Goal: Task Accomplishment & Management: Manage account settings

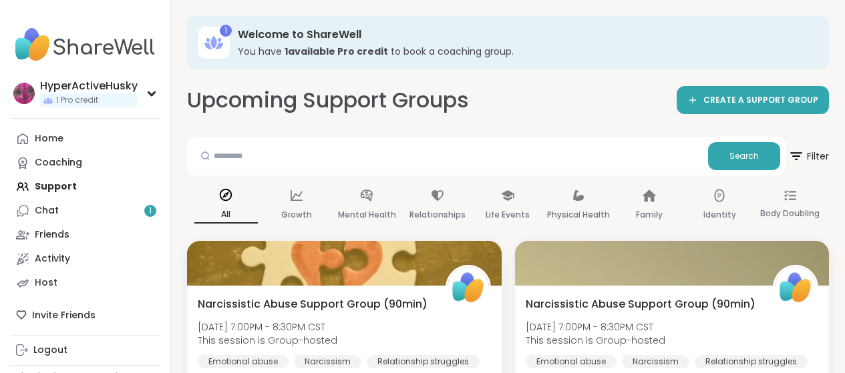
click at [93, 231] on link "Friends" at bounding box center [85, 235] width 149 height 24
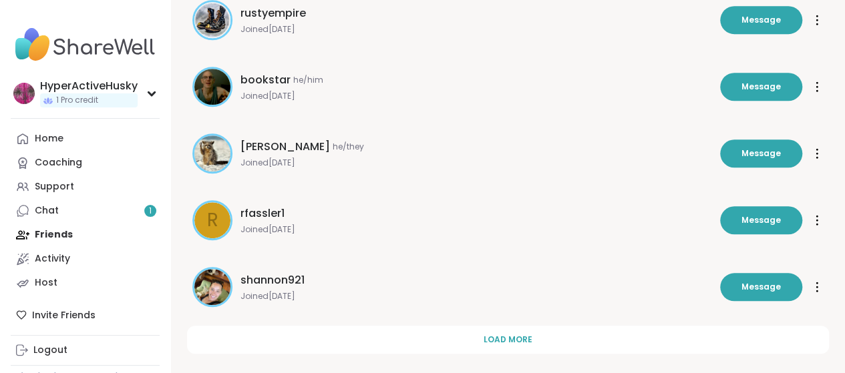
scroll to position [468, 0]
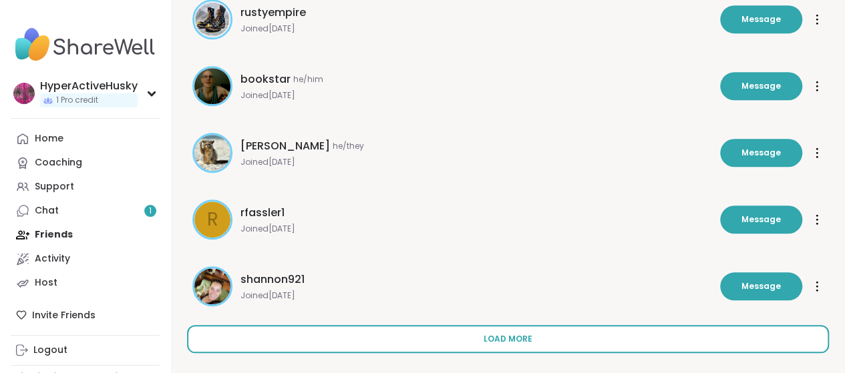
click at [325, 345] on button "Load more" at bounding box center [508, 339] width 642 height 28
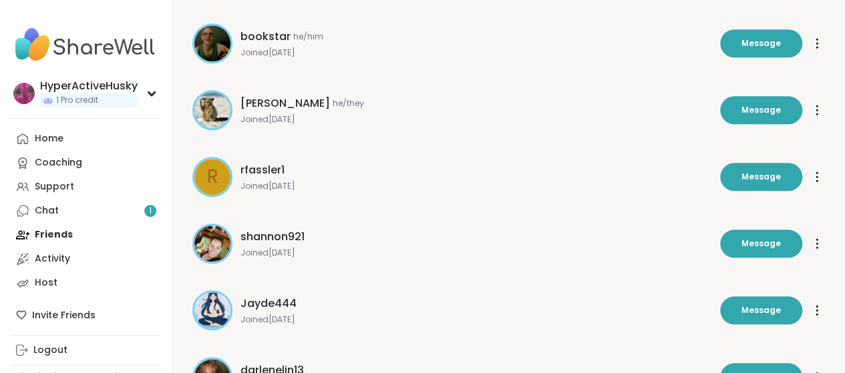
scroll to position [578, 0]
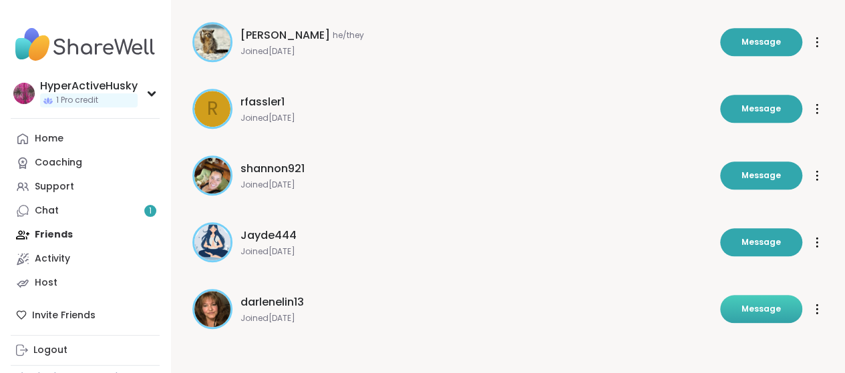
click at [720, 316] on button "Message" at bounding box center [761, 309] width 82 height 28
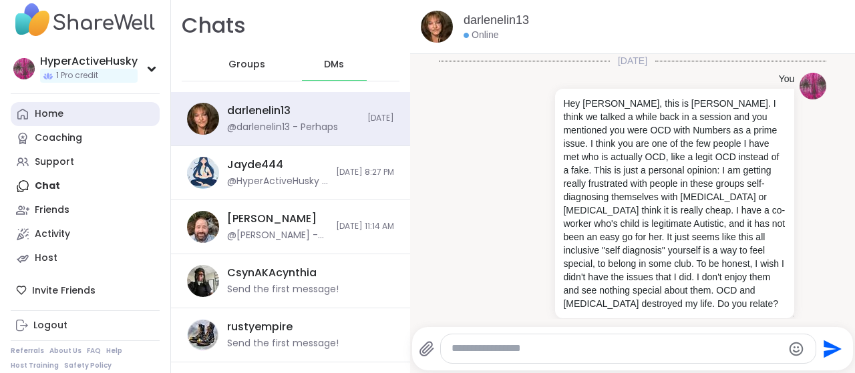
click at [83, 116] on link "Home" at bounding box center [85, 114] width 149 height 24
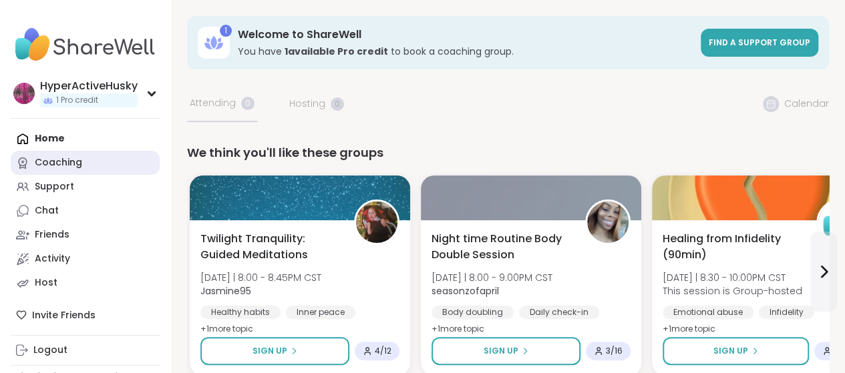
scroll to position [25, 0]
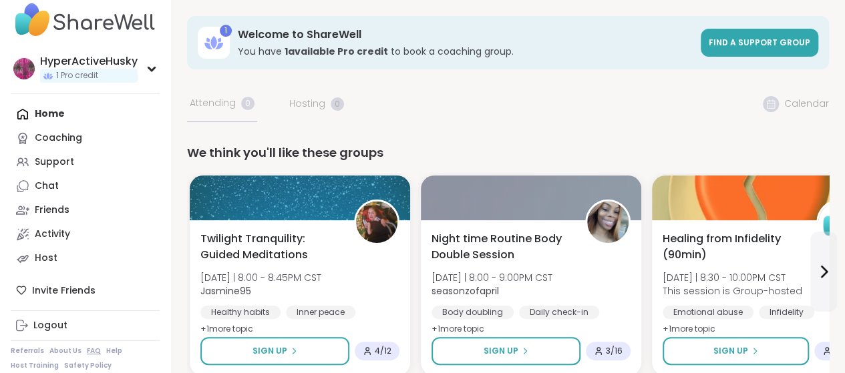
click at [88, 349] on link "FAQ" at bounding box center [94, 351] width 14 height 9
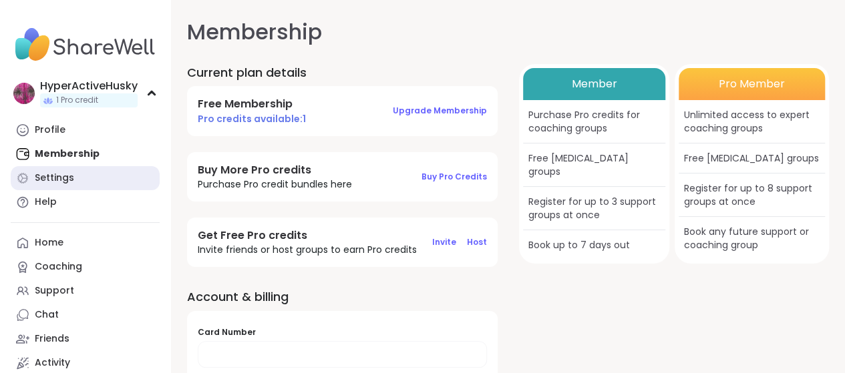
click at [94, 180] on link "Settings" at bounding box center [85, 178] width 149 height 24
select select "**"
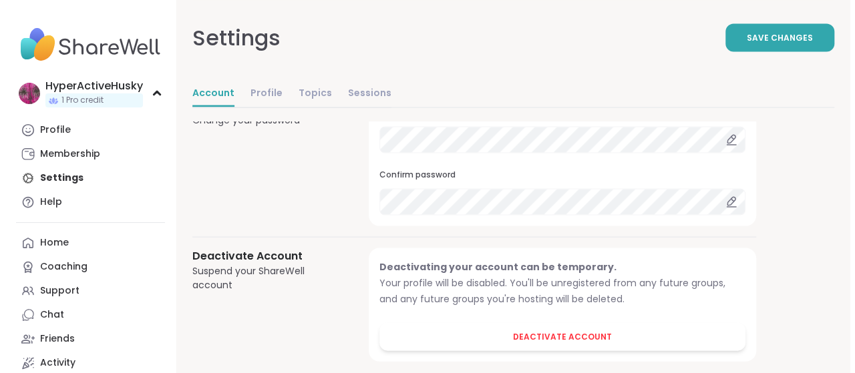
scroll to position [1250, 0]
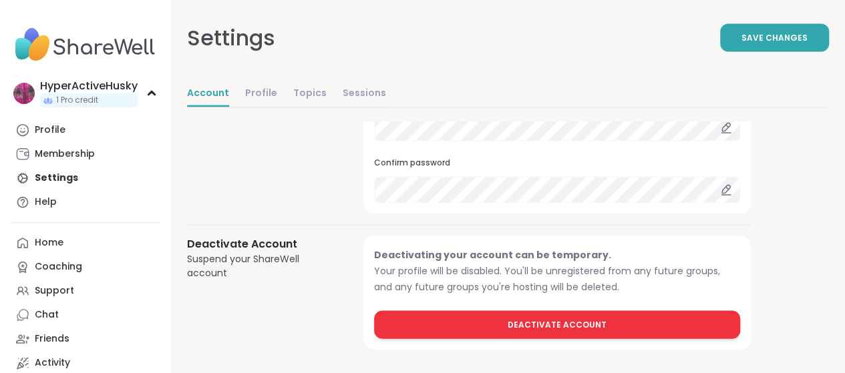
click at [538, 319] on span "Deactivate Account" at bounding box center [557, 325] width 99 height 12
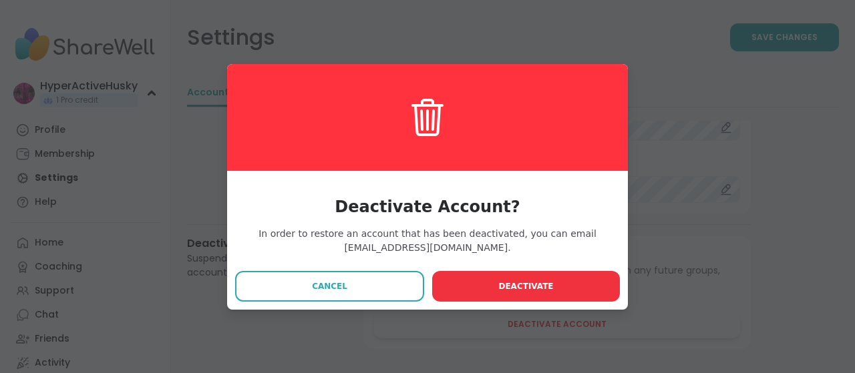
click at [524, 289] on span "Deactivate" at bounding box center [525, 287] width 55 height 12
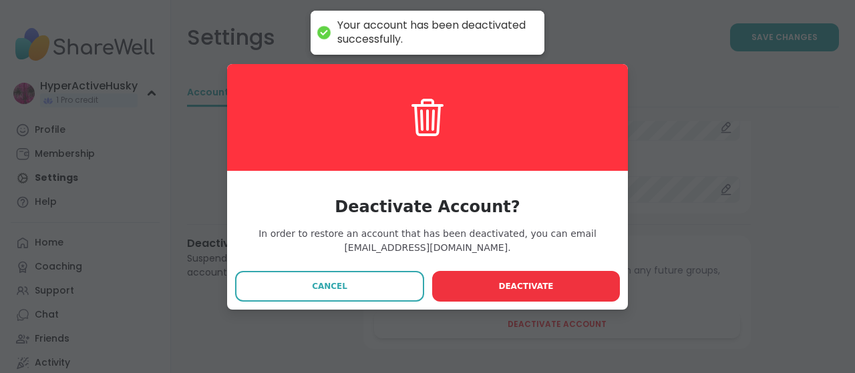
scroll to position [0, 0]
